Goal: Task Accomplishment & Management: Manage account settings

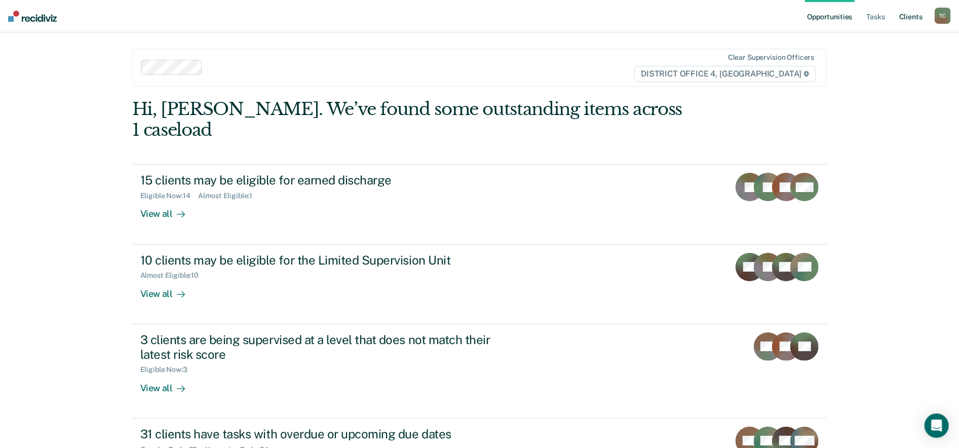
click at [901, 19] on link "Client s" at bounding box center [910, 16] width 27 height 32
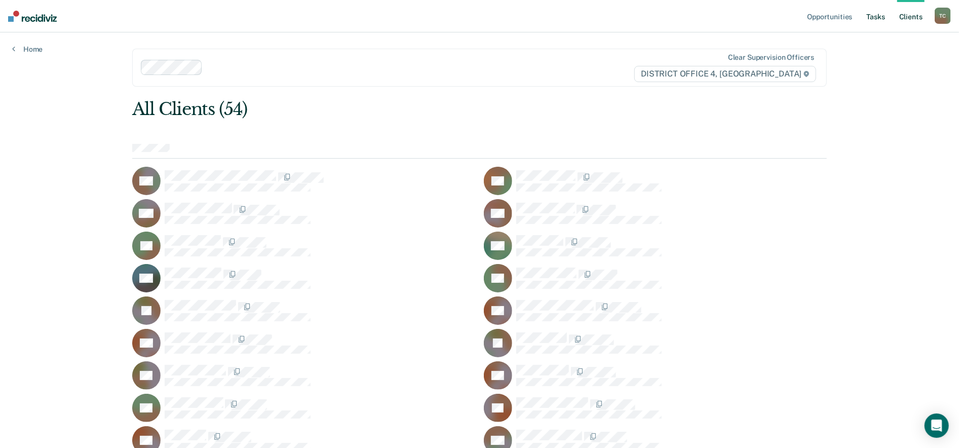
click at [864, 17] on link "Tasks" at bounding box center [875, 16] width 22 height 32
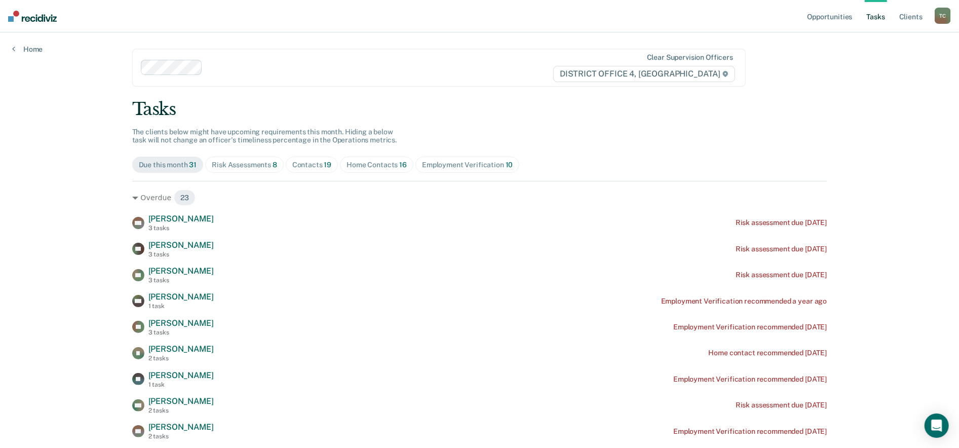
click at [452, 162] on div "Employment Verification 10" at bounding box center [467, 165] width 91 height 9
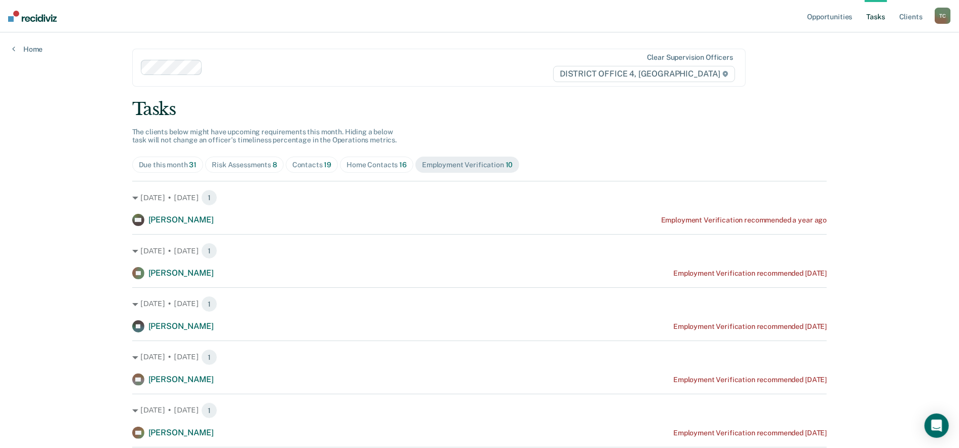
click at [387, 171] on span "Home Contacts 16" at bounding box center [376, 164] width 73 height 16
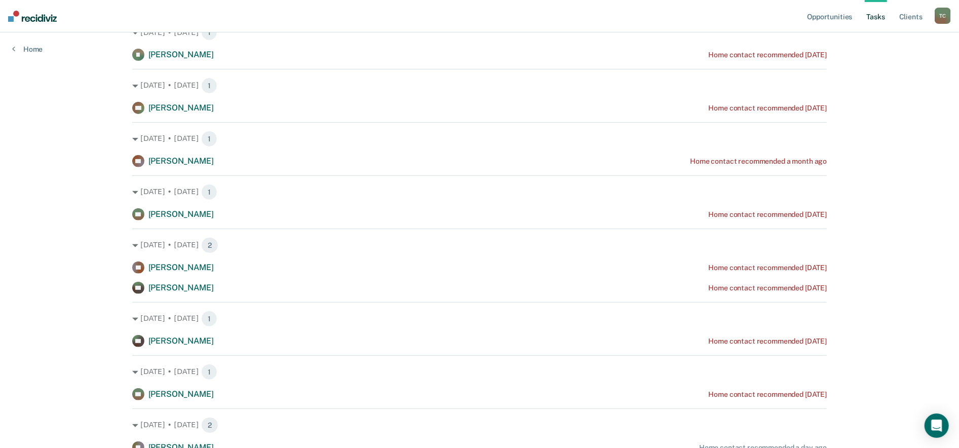
scroll to position [225, 0]
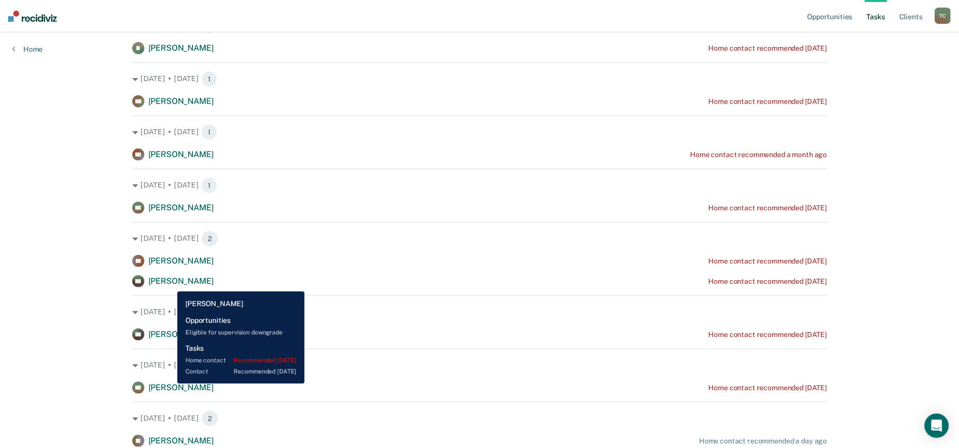
click at [170, 284] on span "[PERSON_NAME]" at bounding box center [180, 281] width 65 height 10
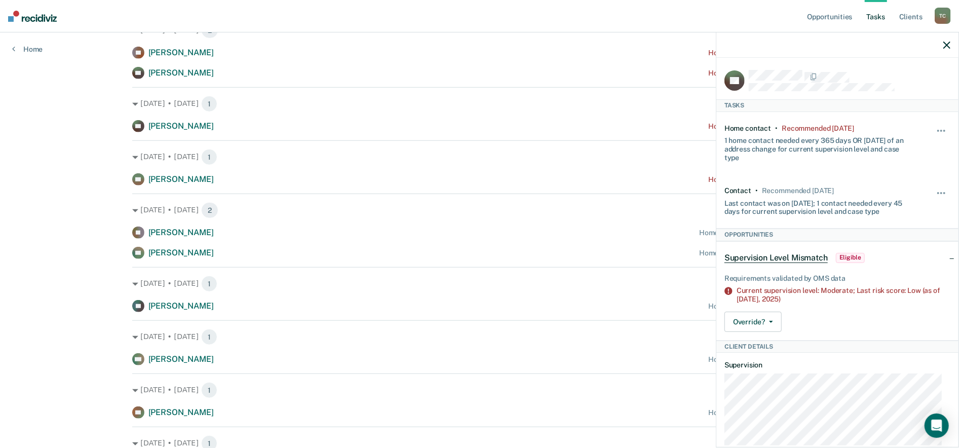
scroll to position [450, 0]
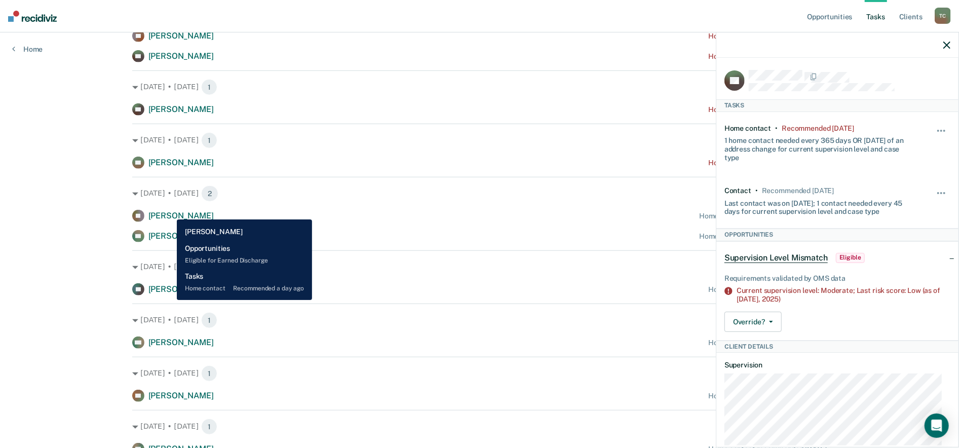
click at [169, 212] on span "[PERSON_NAME]" at bounding box center [180, 216] width 65 height 10
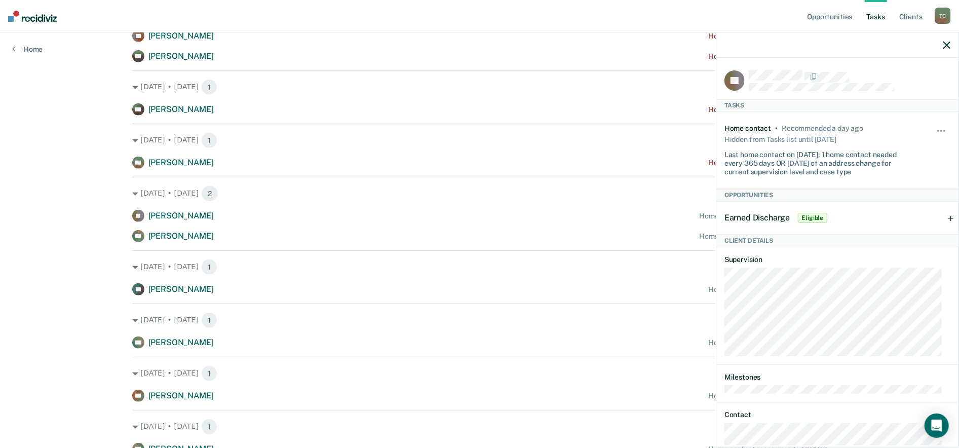
click at [81, 269] on div "Opportunities Tasks Client s [PERSON_NAME] Profile How it works Log Out Home Cl…" at bounding box center [479, 49] width 959 height 998
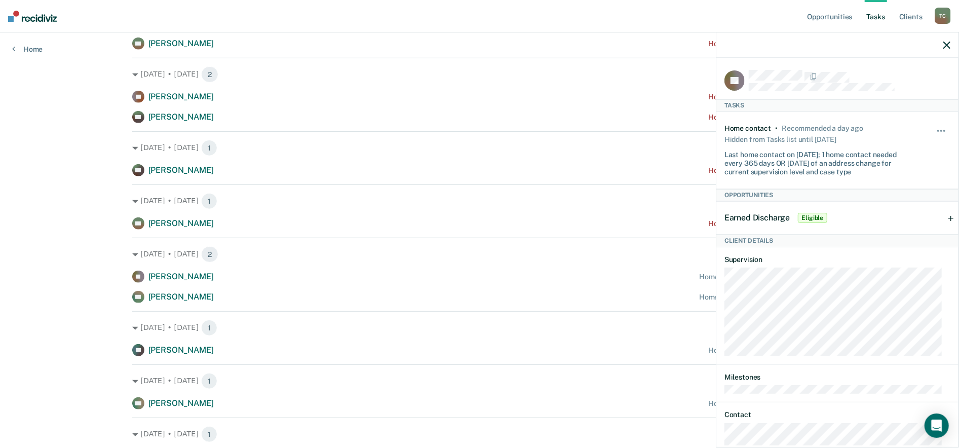
scroll to position [393, 0]
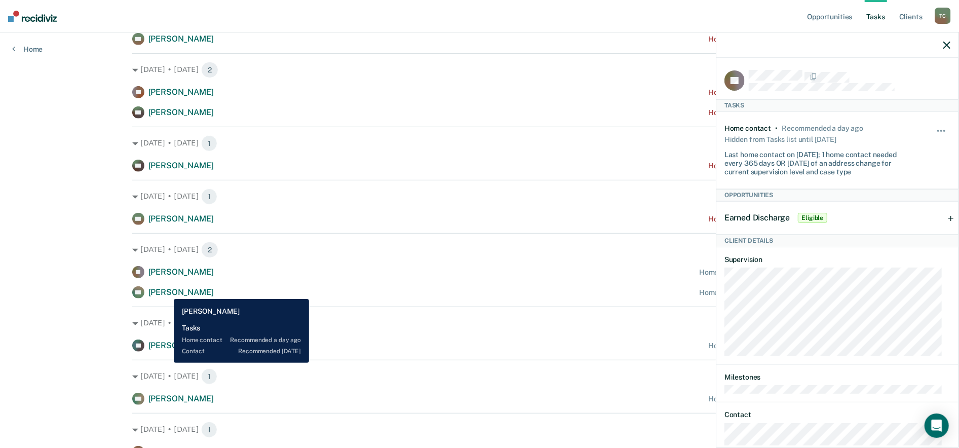
click at [166, 291] on span "[PERSON_NAME]" at bounding box center [180, 292] width 65 height 10
